Goal: Book appointment/travel/reservation

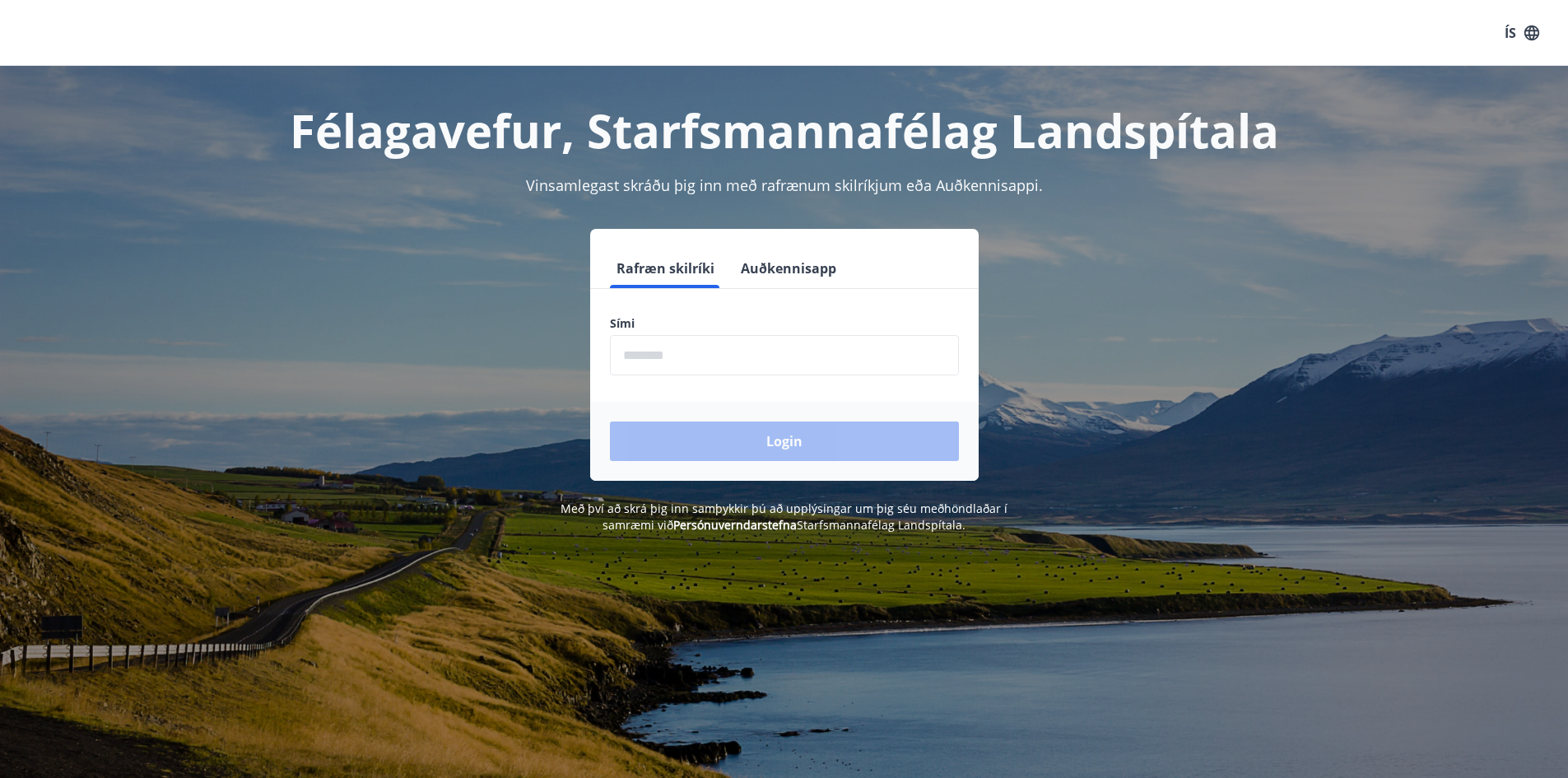
drag, startPoint x: 793, startPoint y: 364, endPoint x: 770, endPoint y: 364, distance: 23.0
click at [790, 364] on input "phone" at bounding box center [784, 355] width 349 height 41
type input "********"
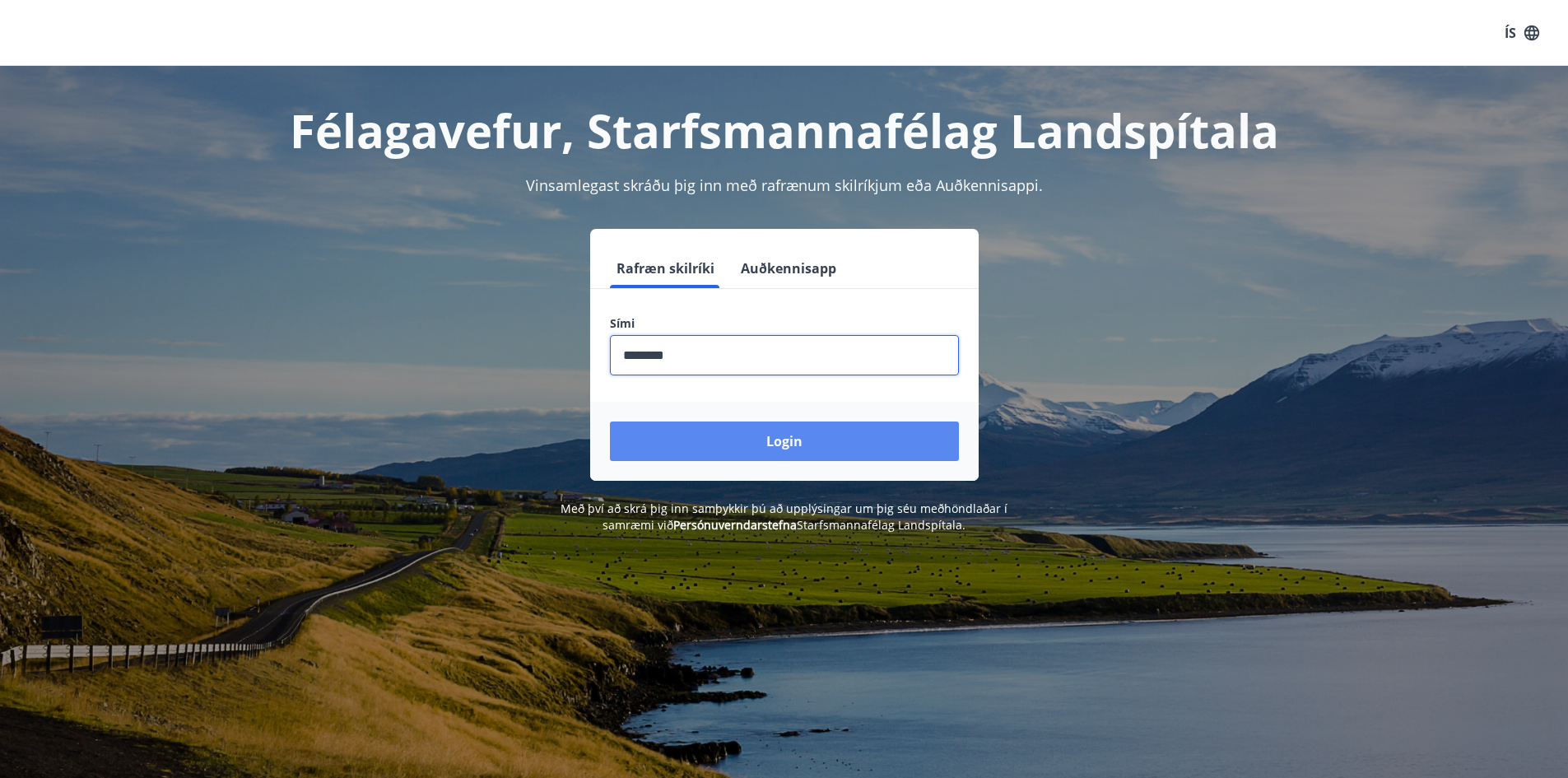
click at [746, 433] on button "Login" at bounding box center [784, 441] width 349 height 40
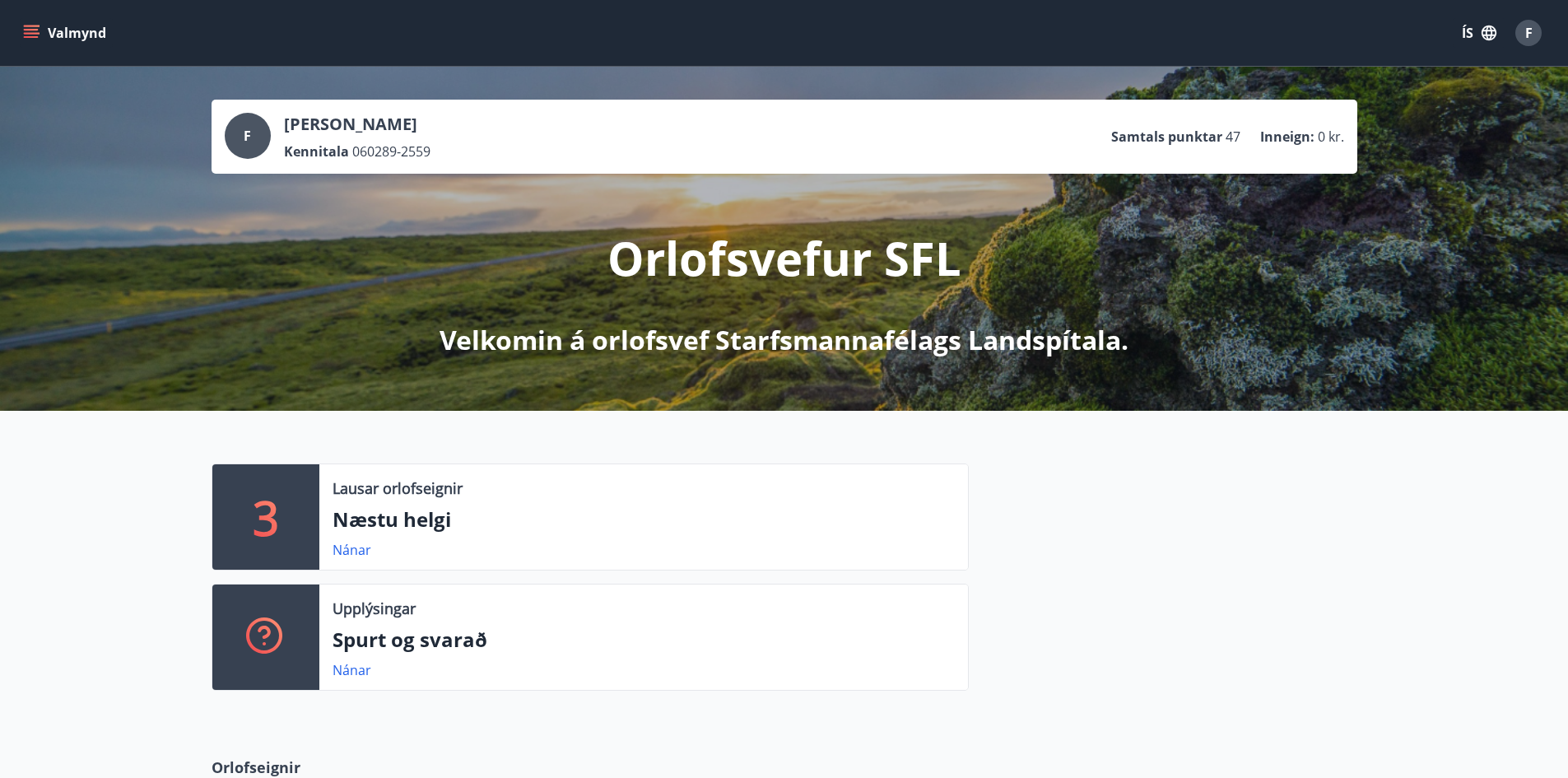
click at [33, 25] on icon "menu" at bounding box center [31, 33] width 17 height 17
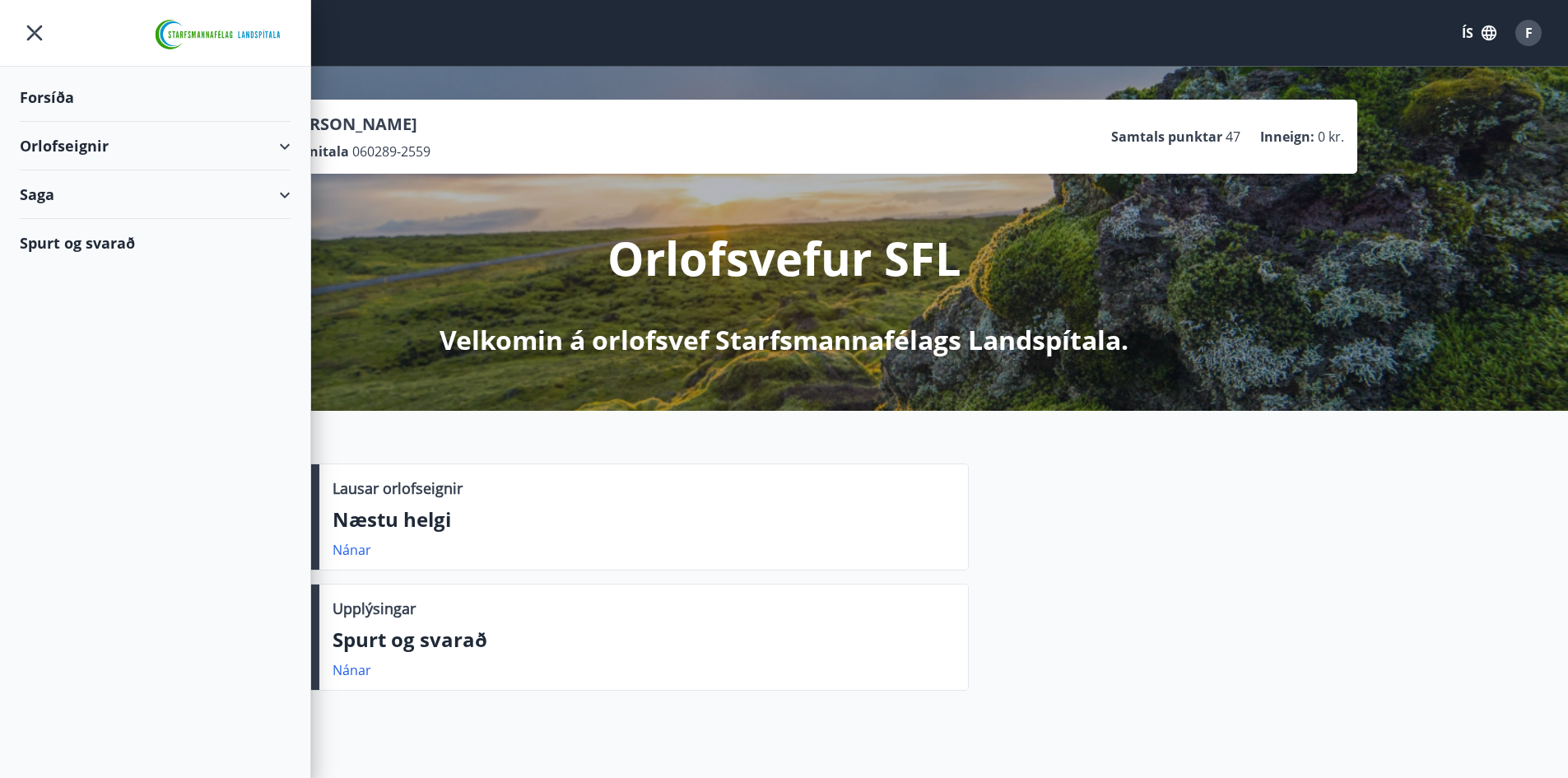
click at [288, 144] on div "Orlofseignir" at bounding box center [154, 146] width 271 height 49
click at [90, 179] on div "Framboð" at bounding box center [155, 187] width 244 height 34
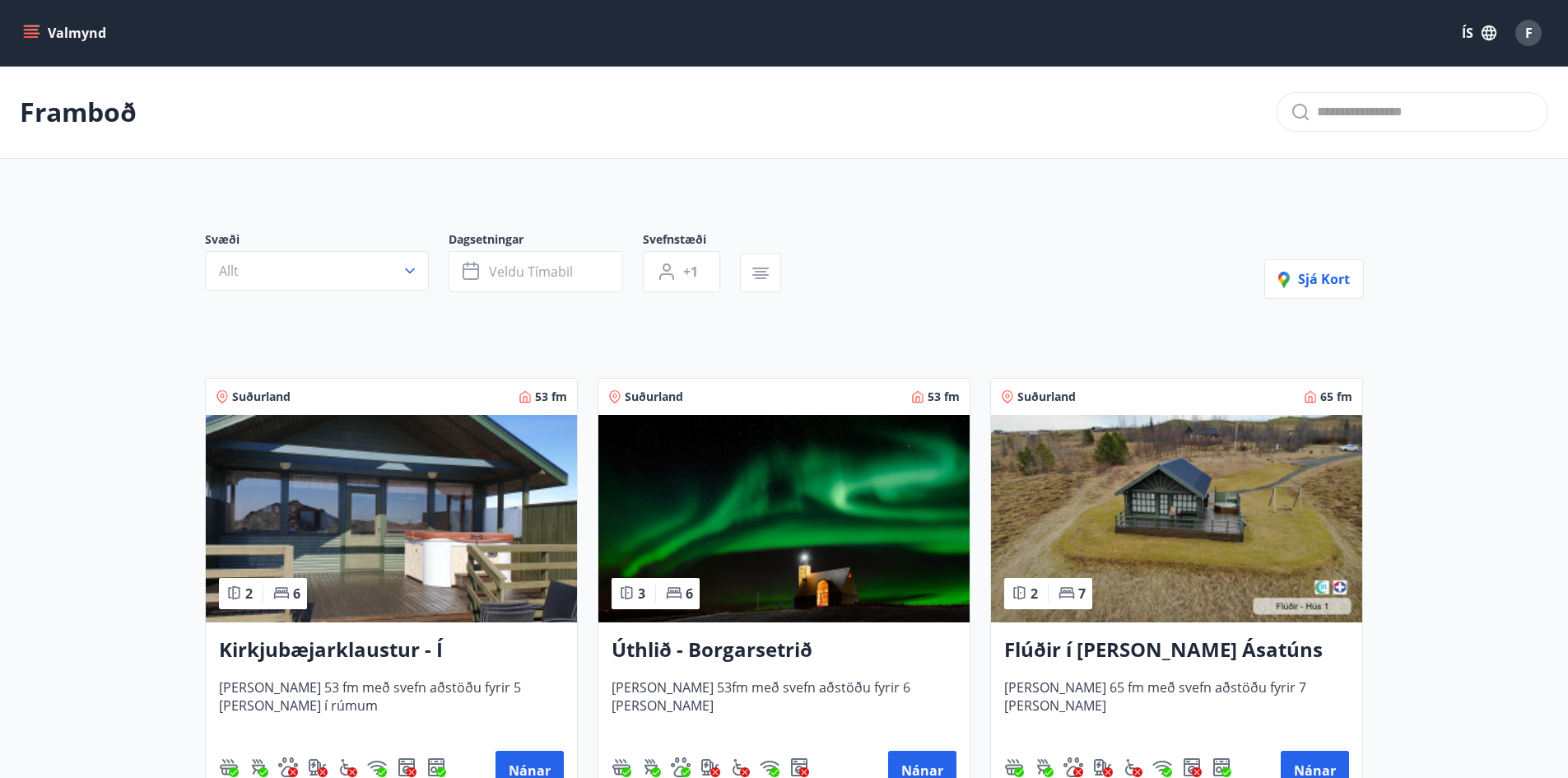
click at [28, 31] on icon "menu" at bounding box center [31, 33] width 17 height 17
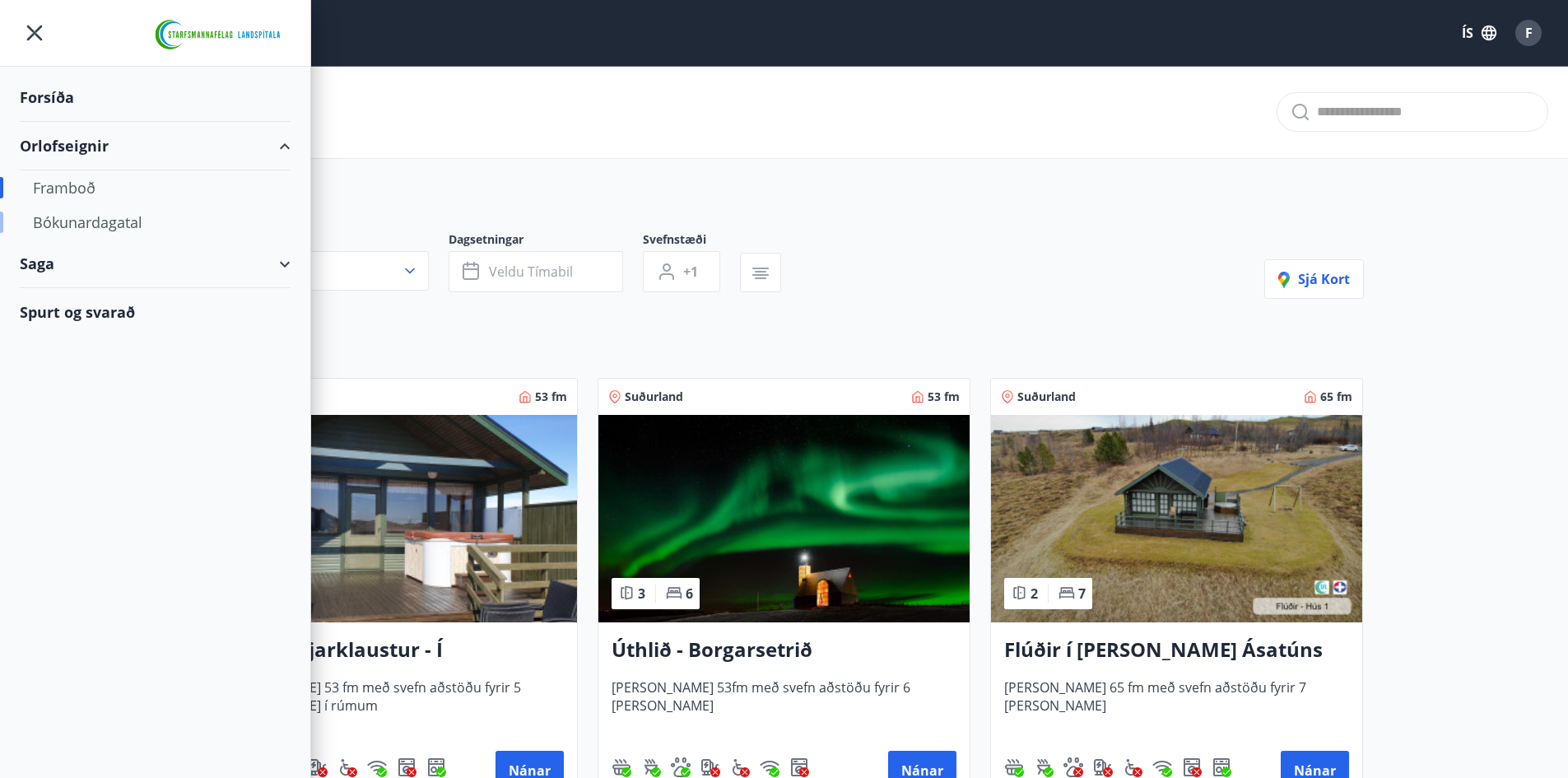
click at [131, 217] on div "Bókunardagatal" at bounding box center [155, 222] width 244 height 34
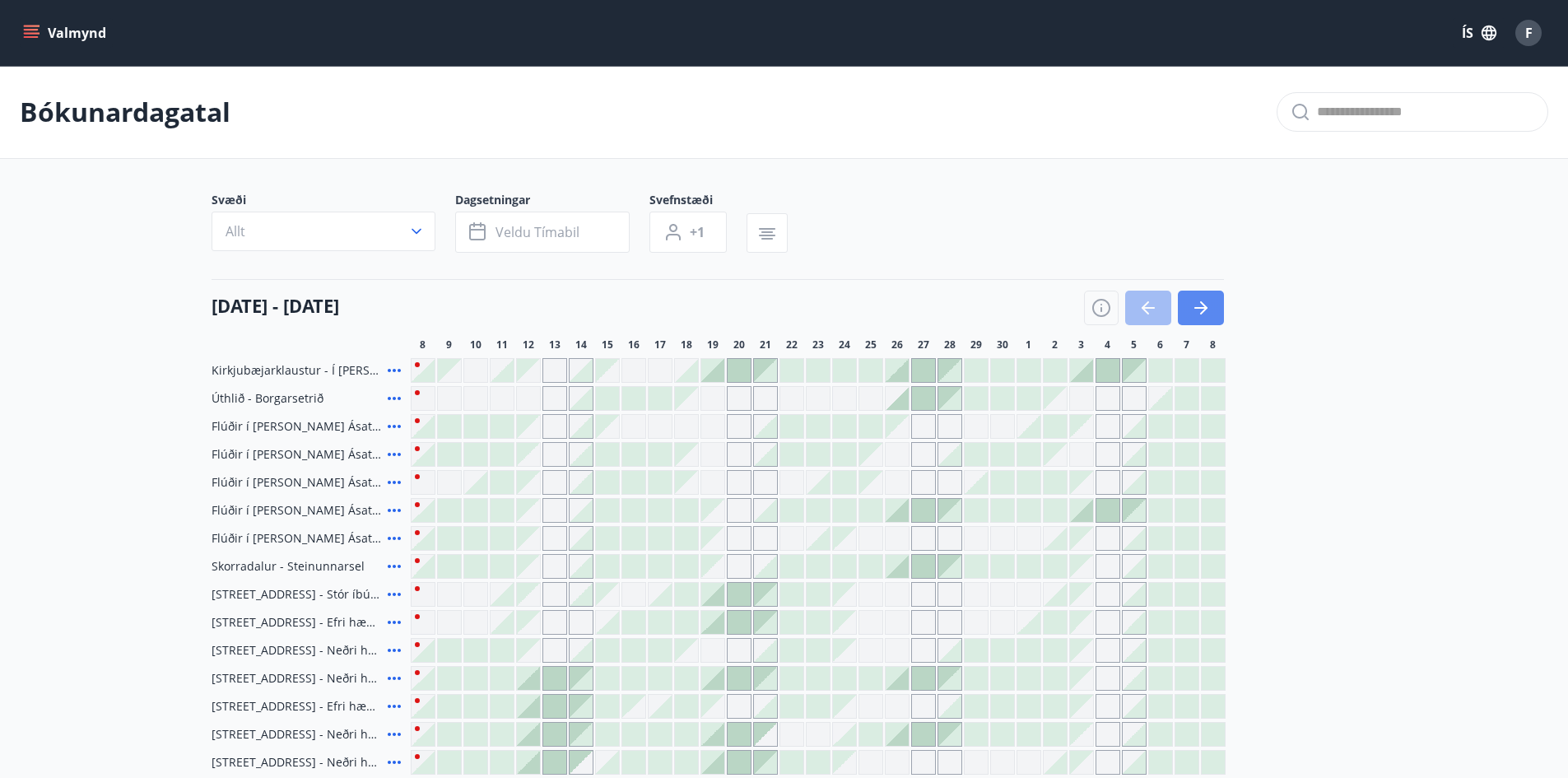
click at [1213, 305] on button "button" at bounding box center [1201, 307] width 46 height 34
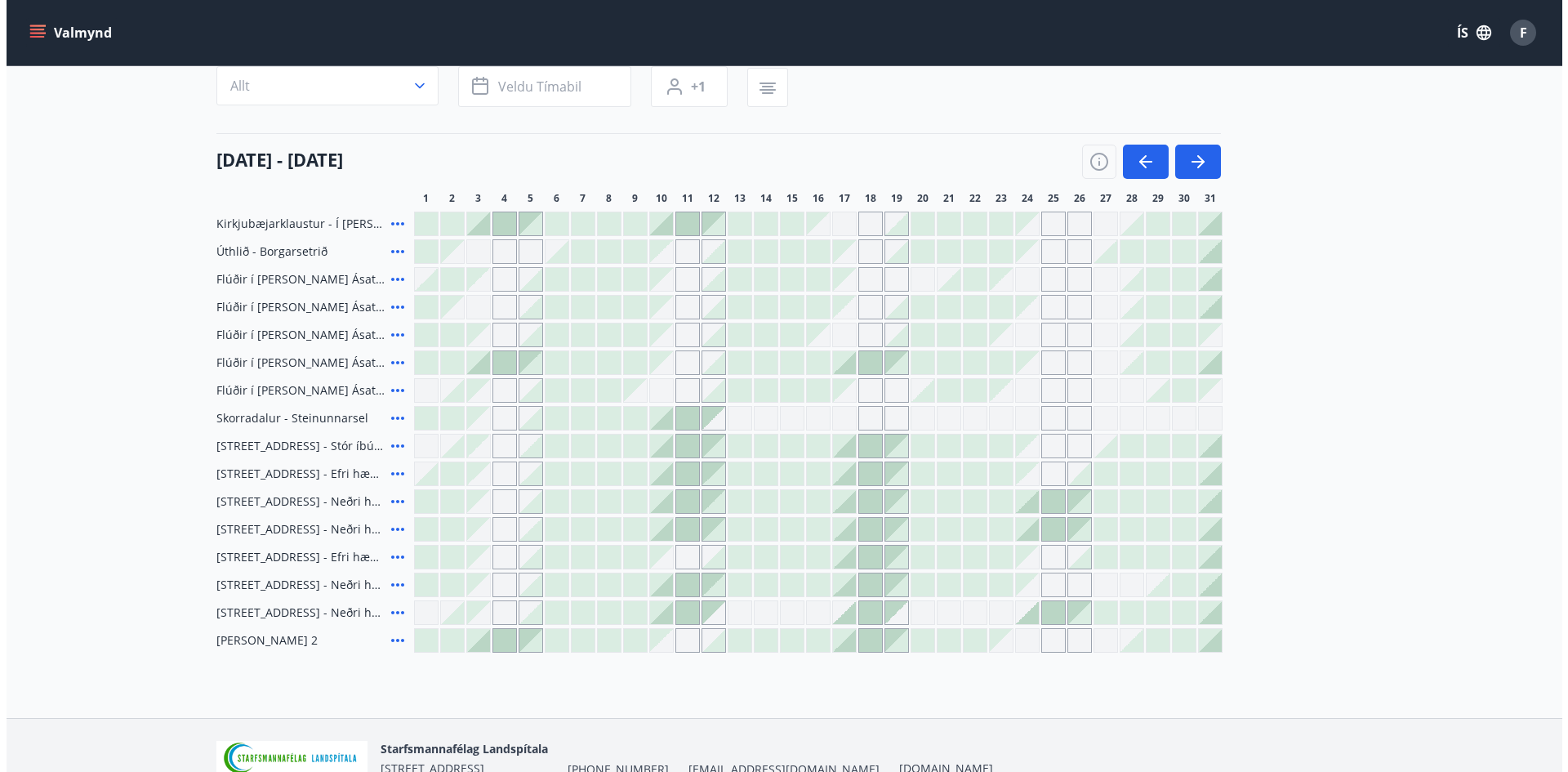
scroll to position [63, 0]
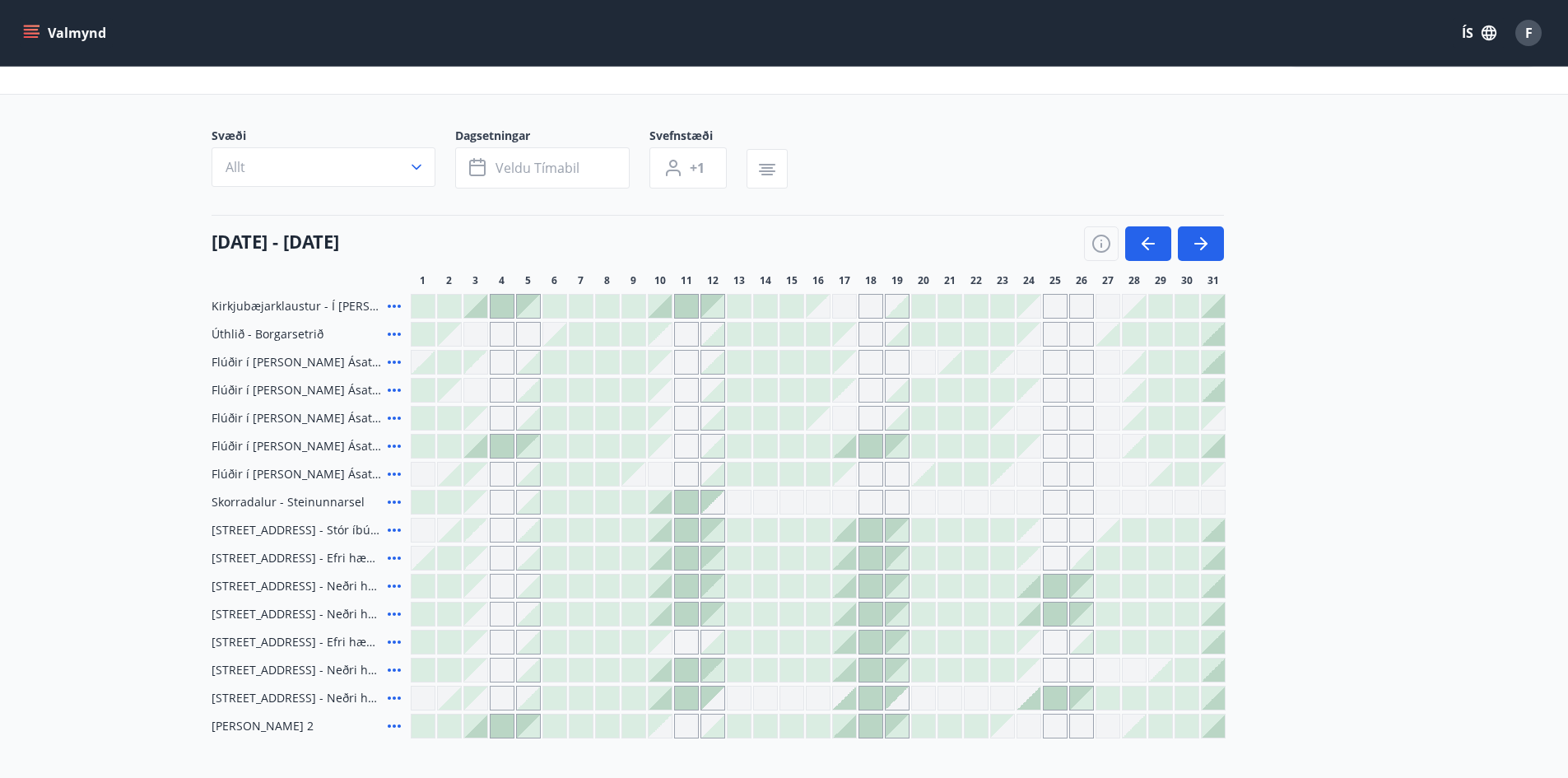
click at [397, 581] on icon at bounding box center [394, 586] width 19 height 19
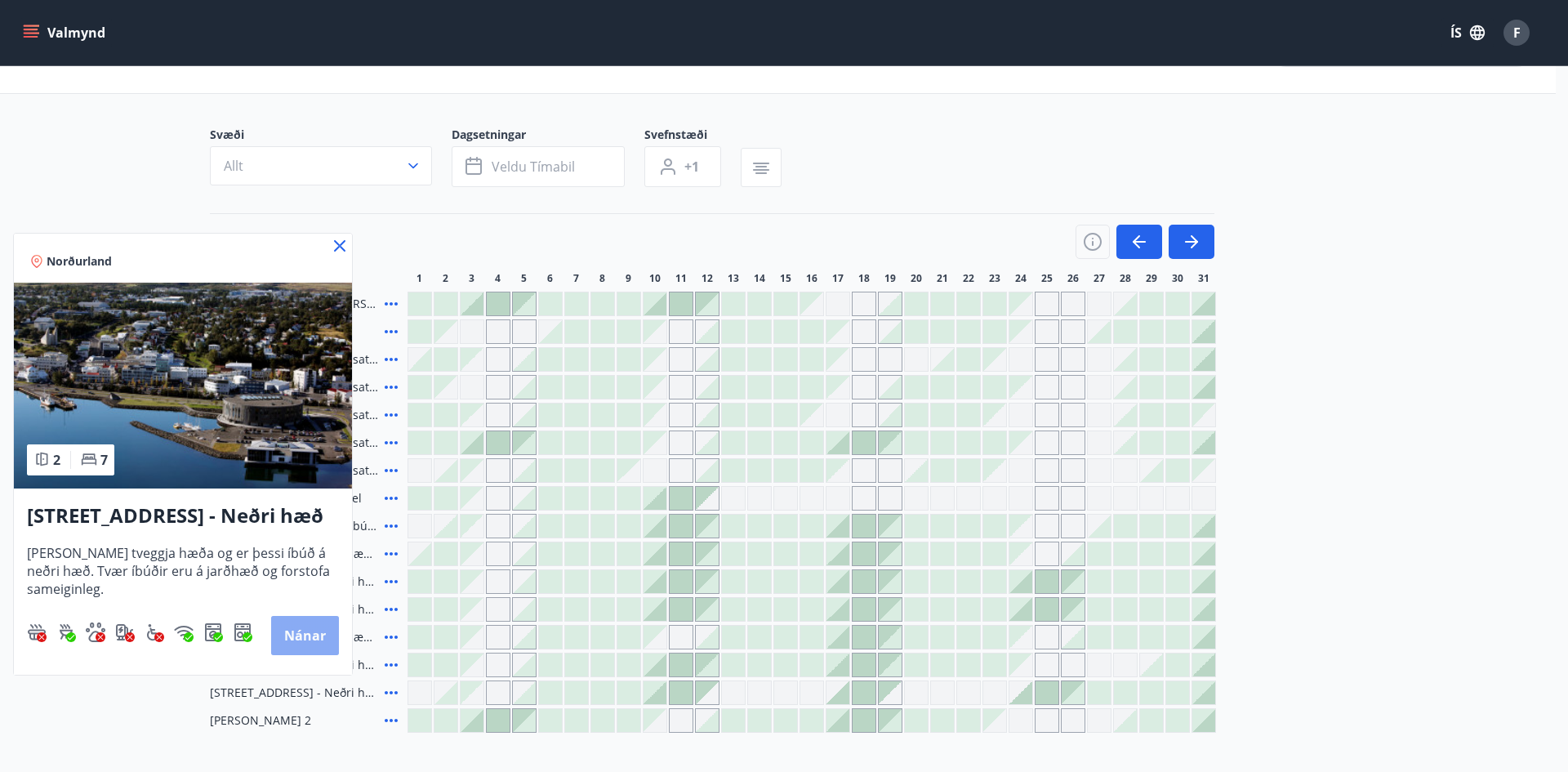
click at [317, 636] on button "Nánar" at bounding box center [306, 635] width 68 height 39
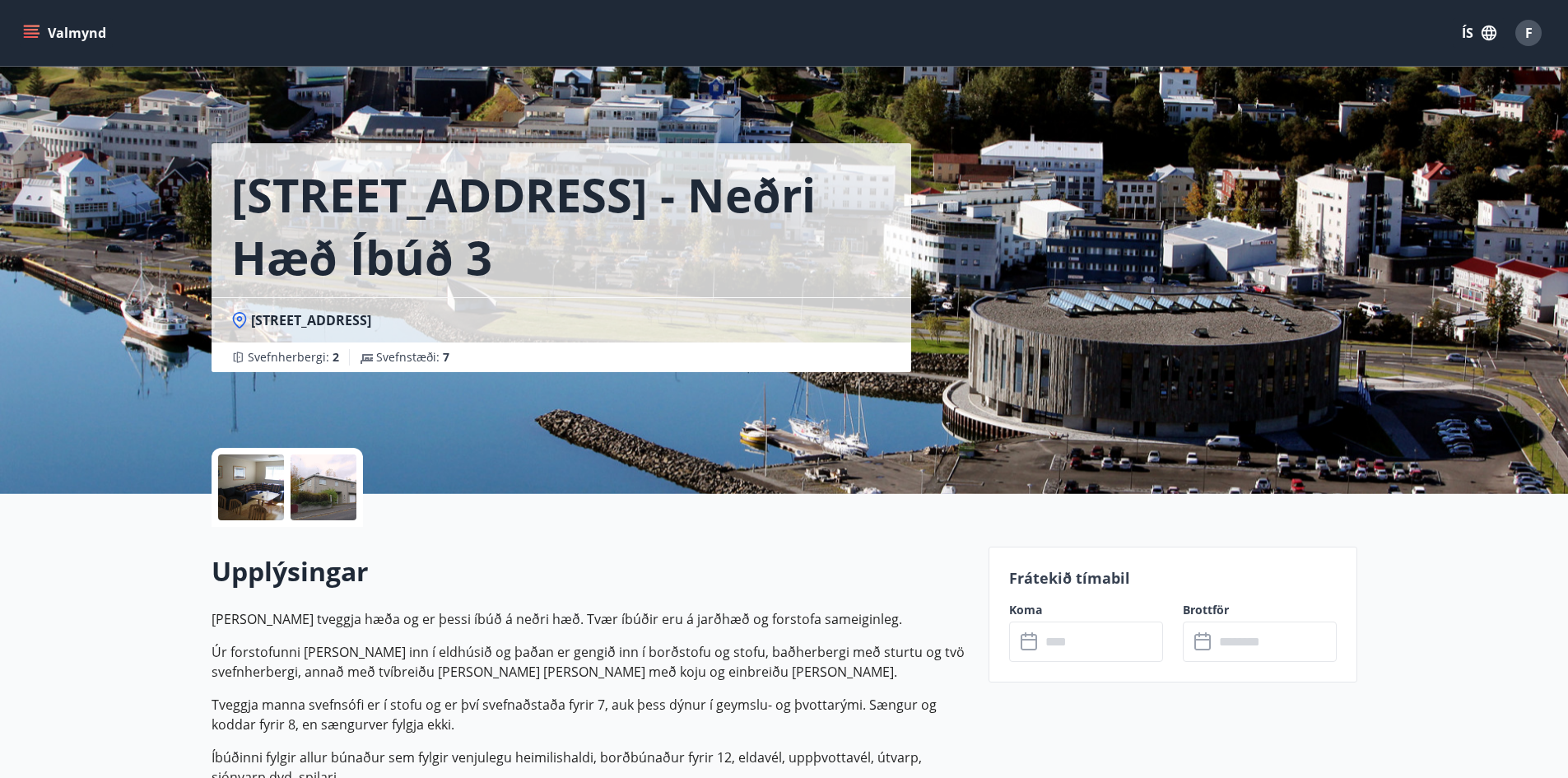
click at [260, 499] on div at bounding box center [251, 487] width 66 height 66
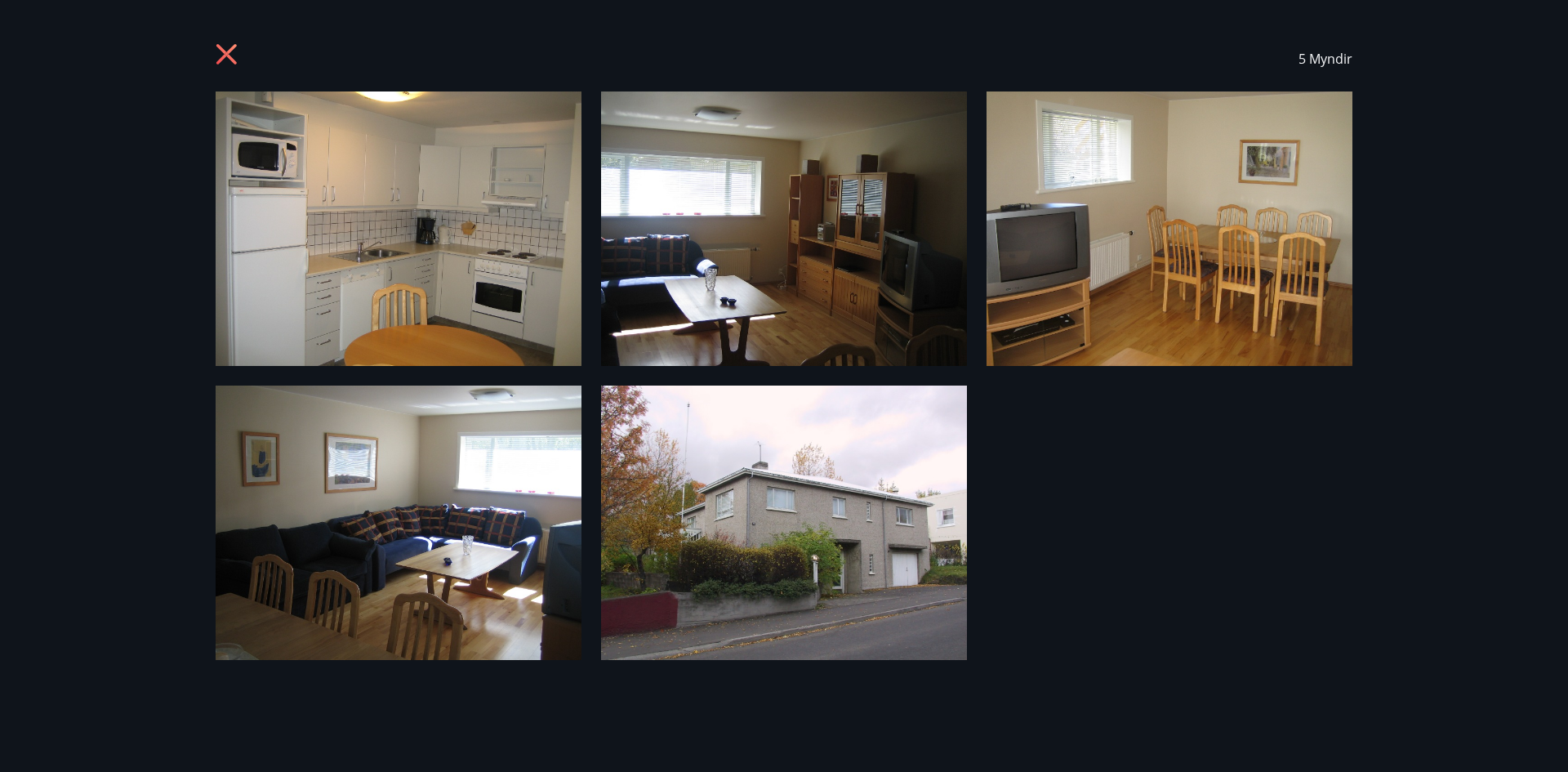
click at [219, 45] on icon at bounding box center [227, 54] width 20 height 20
